Goal: Information Seeking & Learning: Find contact information

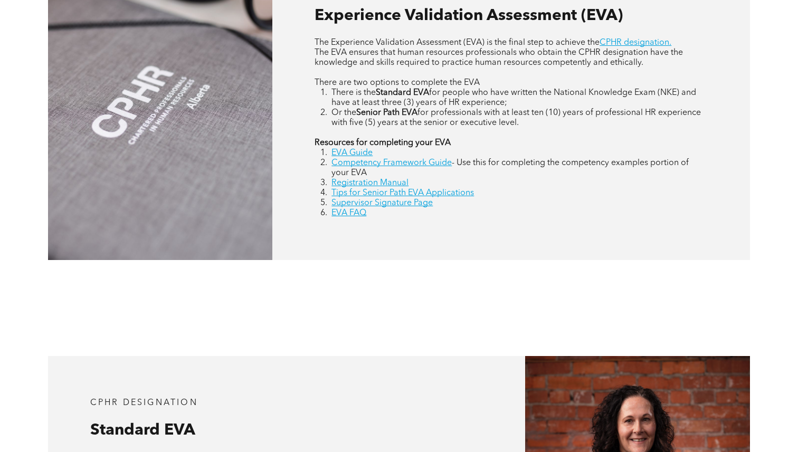
scroll to position [518, 0]
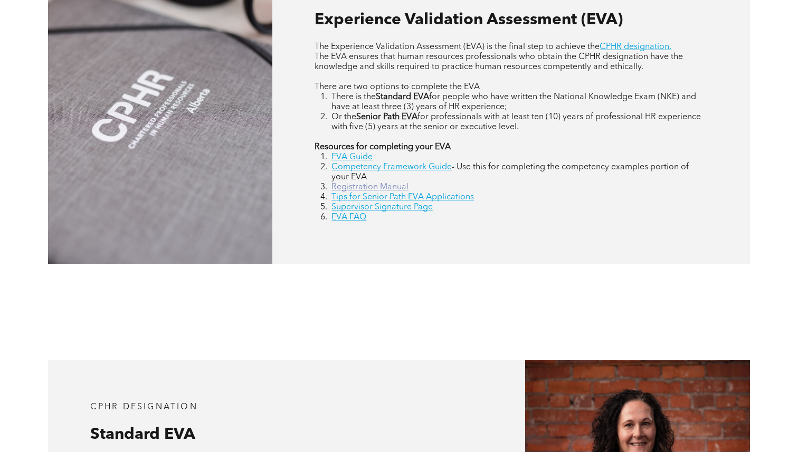
click at [398, 186] on link "Registration Manual" at bounding box center [369, 187] width 77 height 8
click at [472, 301] on div "CPHR DESIGNATION Experience Validation Assessment (EVA) The Experience Validati…" at bounding box center [399, 105] width 798 height 415
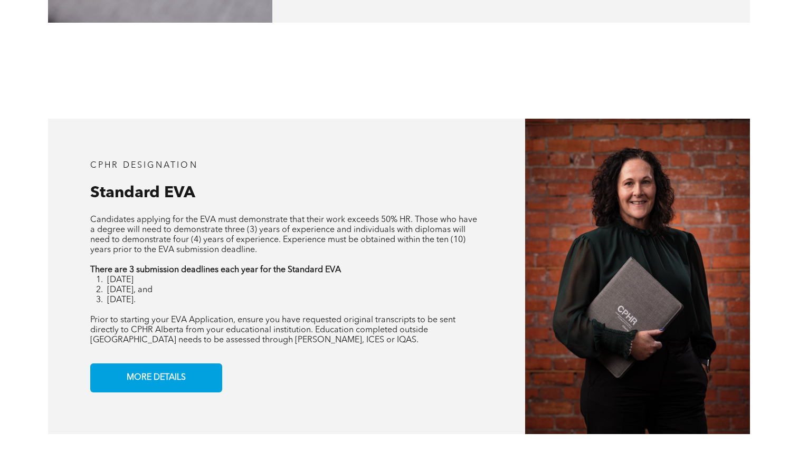
scroll to position [768, 0]
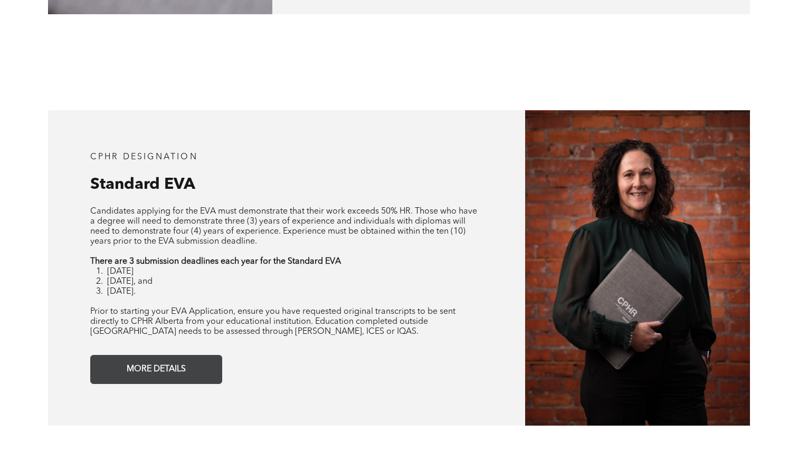
click at [146, 369] on span "MORE DETAILS" at bounding box center [156, 369] width 66 height 21
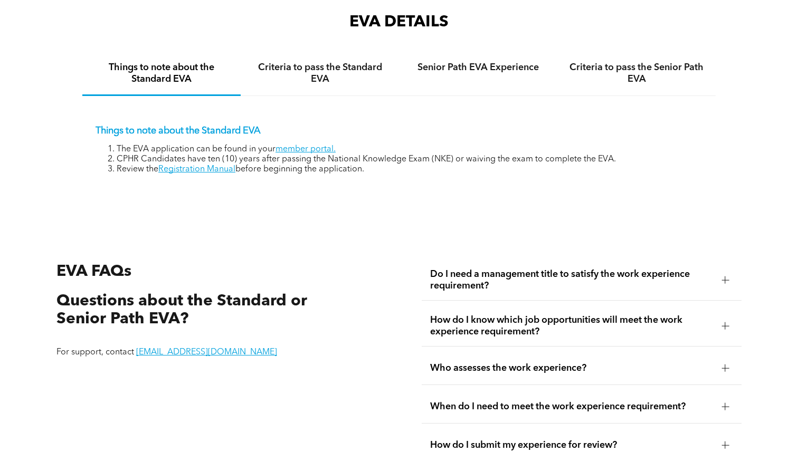
scroll to position [1633, 0]
click at [309, 76] on h4 "Criteria to pass the Standard EVA" at bounding box center [319, 72] width 139 height 23
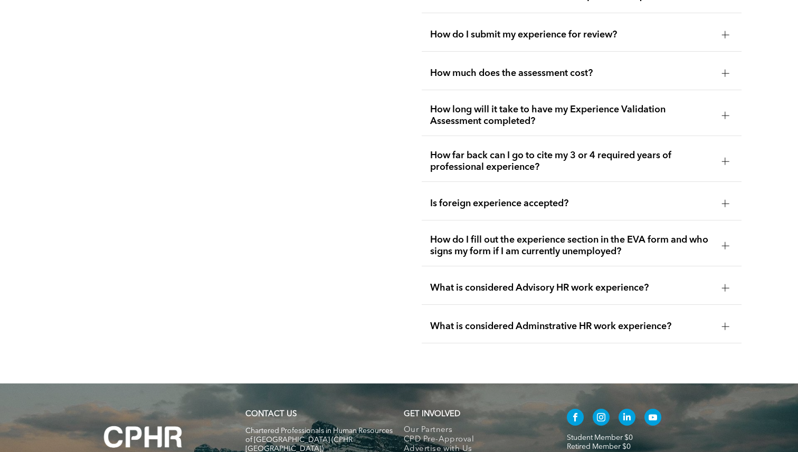
scroll to position [2214, 0]
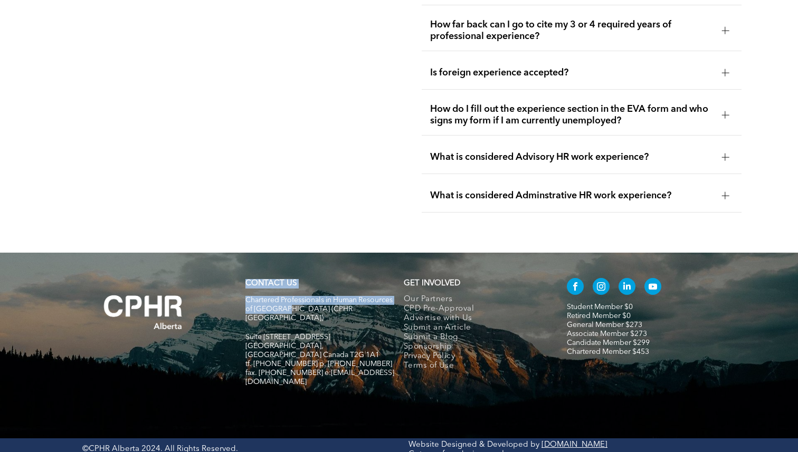
drag, startPoint x: 317, startPoint y: 306, endPoint x: 239, endPoint y: 305, distance: 78.6
click at [239, 305] on div "CONTACT US Chartered Professionals in Human Resources of Alberta (CPHR Alberta)…" at bounding box center [398, 338] width 633 height 128
click at [371, 323] on p at bounding box center [319, 328] width 149 height 10
drag, startPoint x: 368, startPoint y: 306, endPoint x: 246, endPoint y: 298, distance: 122.2
click at [246, 298] on p "Chartered Professionals in Human Resources of [GEOGRAPHIC_DATA] (CPHR [GEOGRAPH…" at bounding box center [319, 309] width 149 height 27
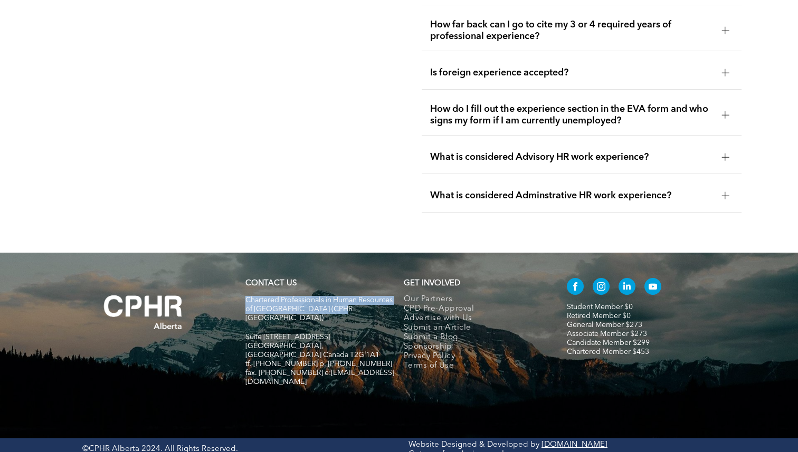
copy span "Chartered Professionals in Human Resources of [GEOGRAPHIC_DATA] (CPHR [GEOGRAPH…"
click at [338, 333] on p "Suite [STREET_ADDRESS]" at bounding box center [319, 337] width 149 height 9
drag, startPoint x: 334, startPoint y: 324, endPoint x: 248, endPoint y: 321, distance: 86.1
click at [247, 333] on p "Suite [STREET_ADDRESS]" at bounding box center [319, 337] width 149 height 9
copy span "Suite [STREET_ADDRESS]"
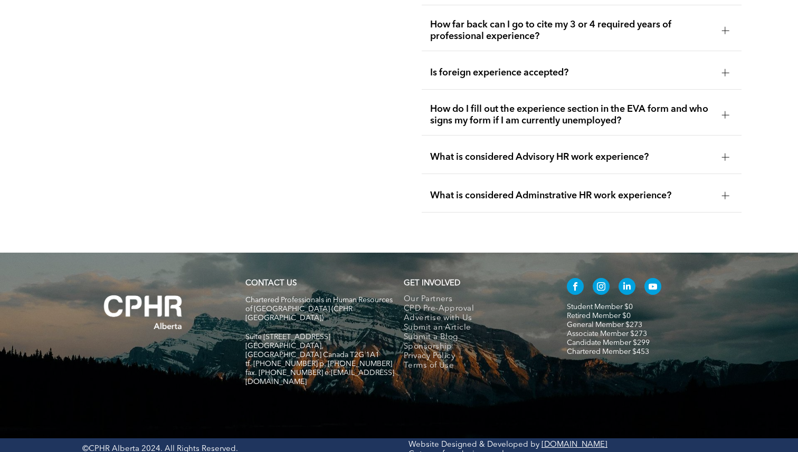
click at [335, 387] on h5 at bounding box center [319, 391] width 149 height 9
drag, startPoint x: 360, startPoint y: 330, endPoint x: 246, endPoint y: 332, distance: 114.0
click at [246, 342] on p "[GEOGRAPHIC_DATA], [GEOGRAPHIC_DATA] Canada T2G 1A1" at bounding box center [319, 351] width 149 height 18
copy span "[GEOGRAPHIC_DATA], [GEOGRAPHIC_DATA] Canada T2G 1A1"
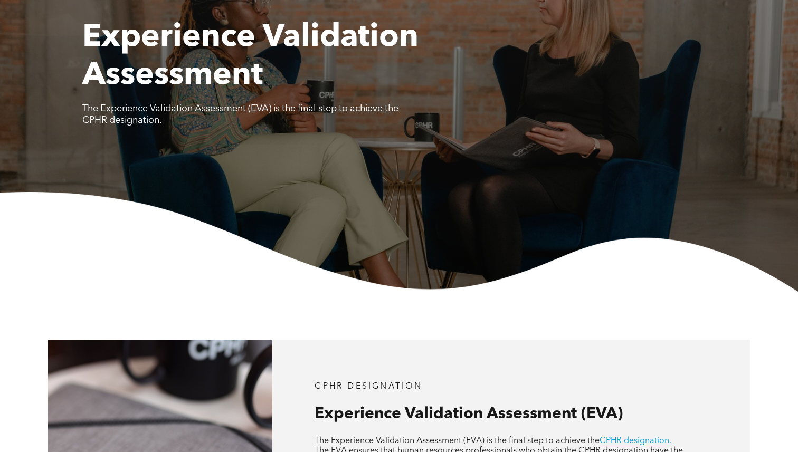
scroll to position [0, 0]
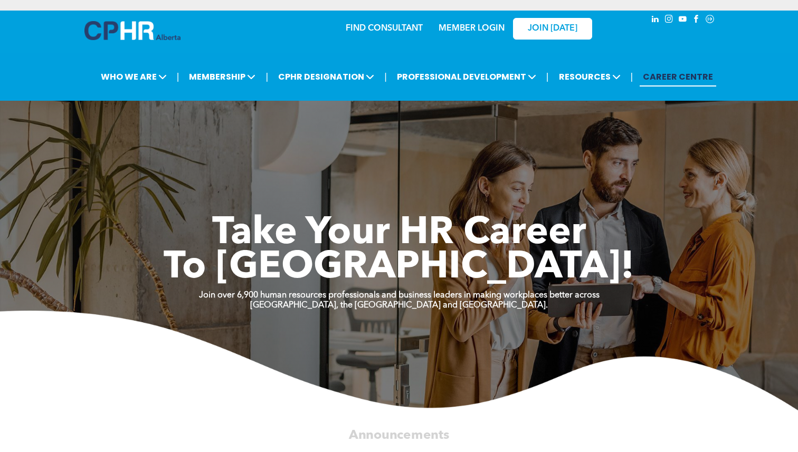
click at [710, 20] on icon "Social network" at bounding box center [709, 18] width 9 height 9
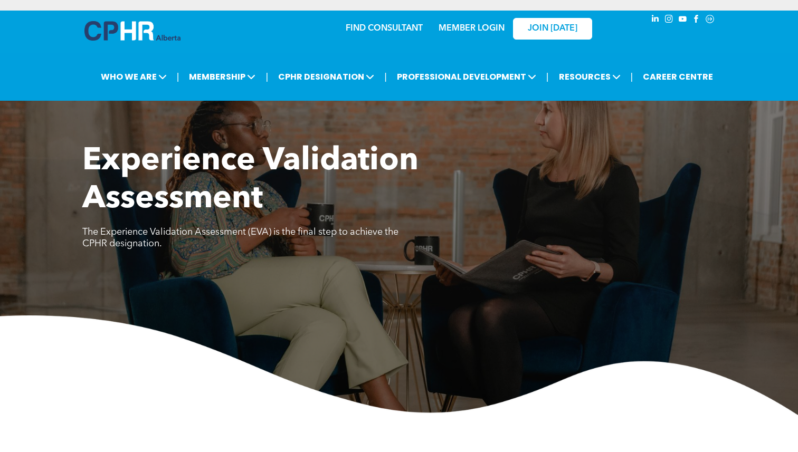
click at [473, 30] on link "MEMBER LOGIN" at bounding box center [472, 28] width 66 height 8
